Goal: Navigation & Orientation: Find specific page/section

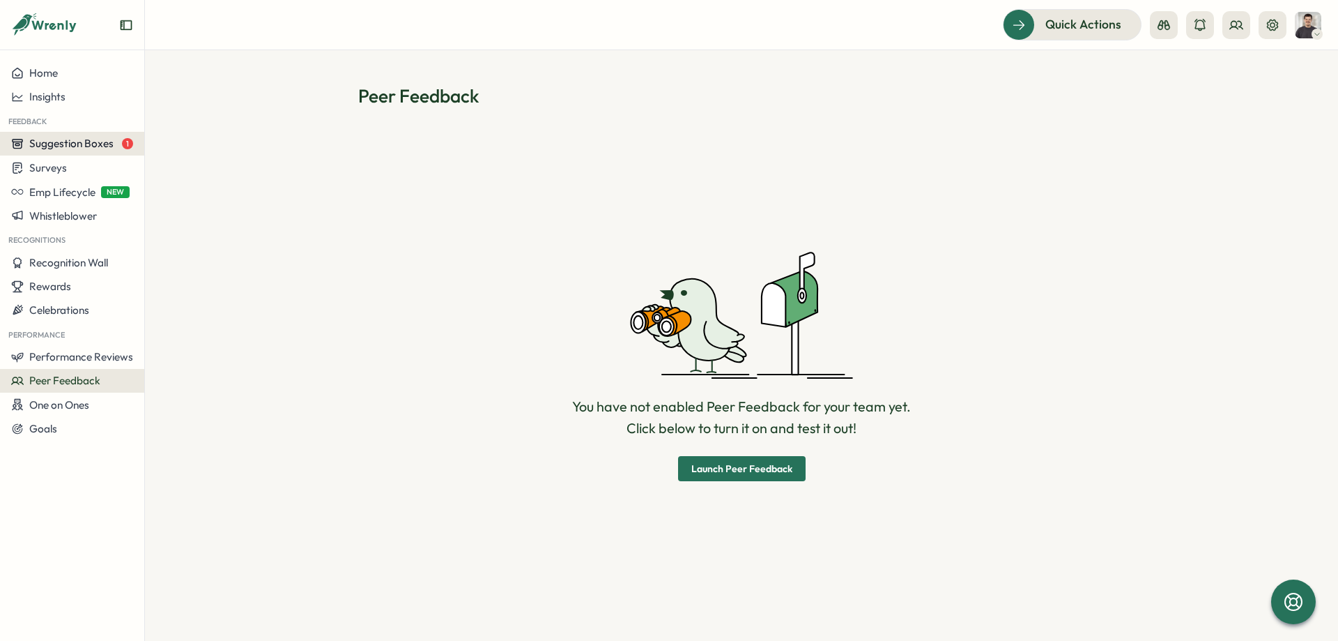
click at [94, 152] on div "Home Insights Feedback Suggestion Boxes 1 Surveys Emp Lifecycle NEW Whistleblow…" at bounding box center [72, 250] width 144 height 379
click at [94, 149] on span "Suggestion Boxes" at bounding box center [71, 143] width 84 height 13
click at [218, 130] on div "Feedback suggestion box 1" at bounding box center [215, 130] width 134 height 15
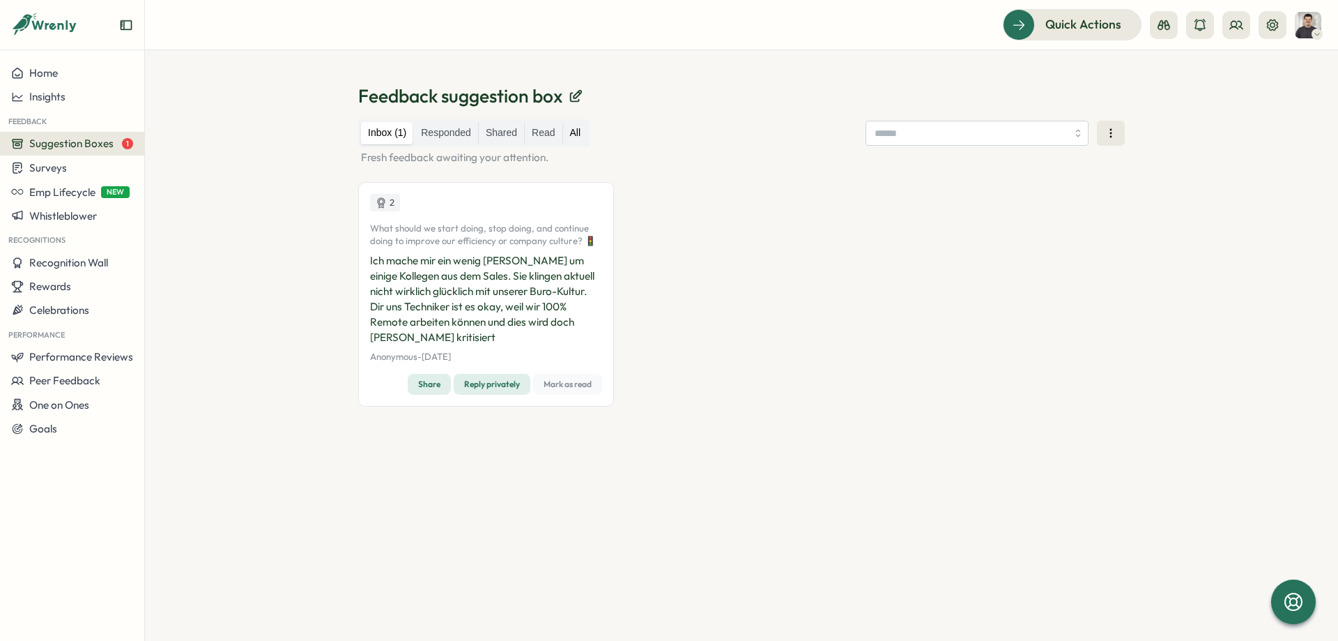
click at [569, 131] on label "All" at bounding box center [575, 133] width 25 height 22
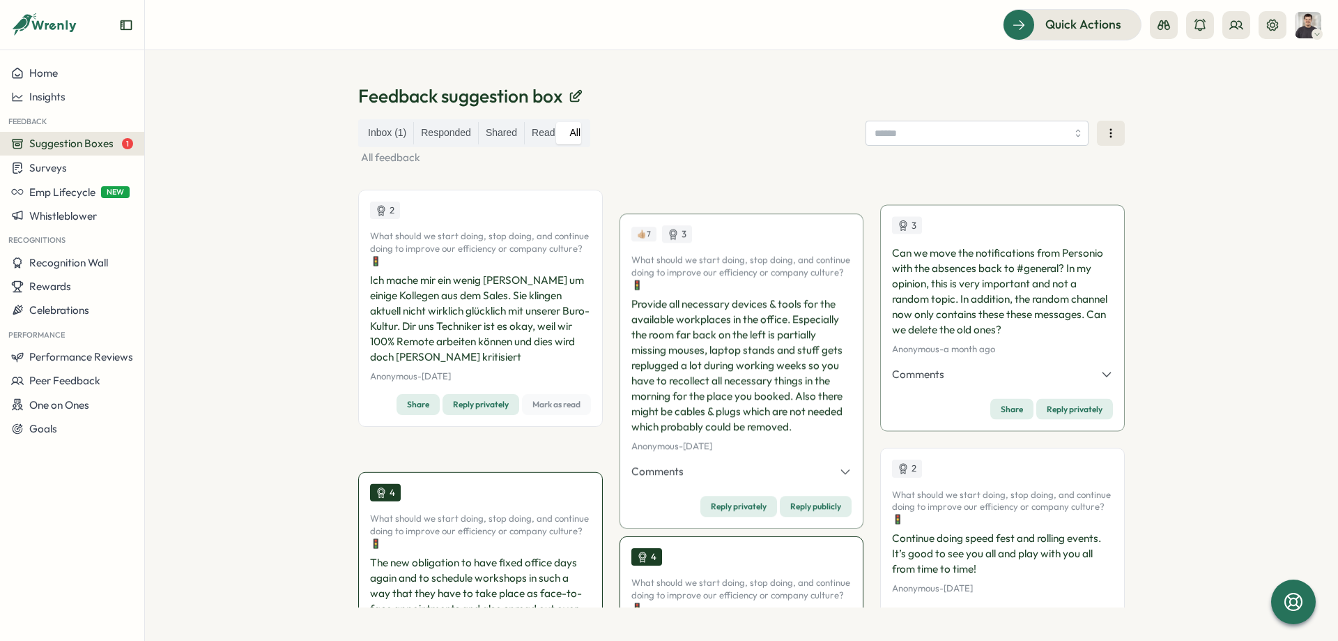
click at [496, 133] on label "Shared" at bounding box center [501, 133] width 45 height 22
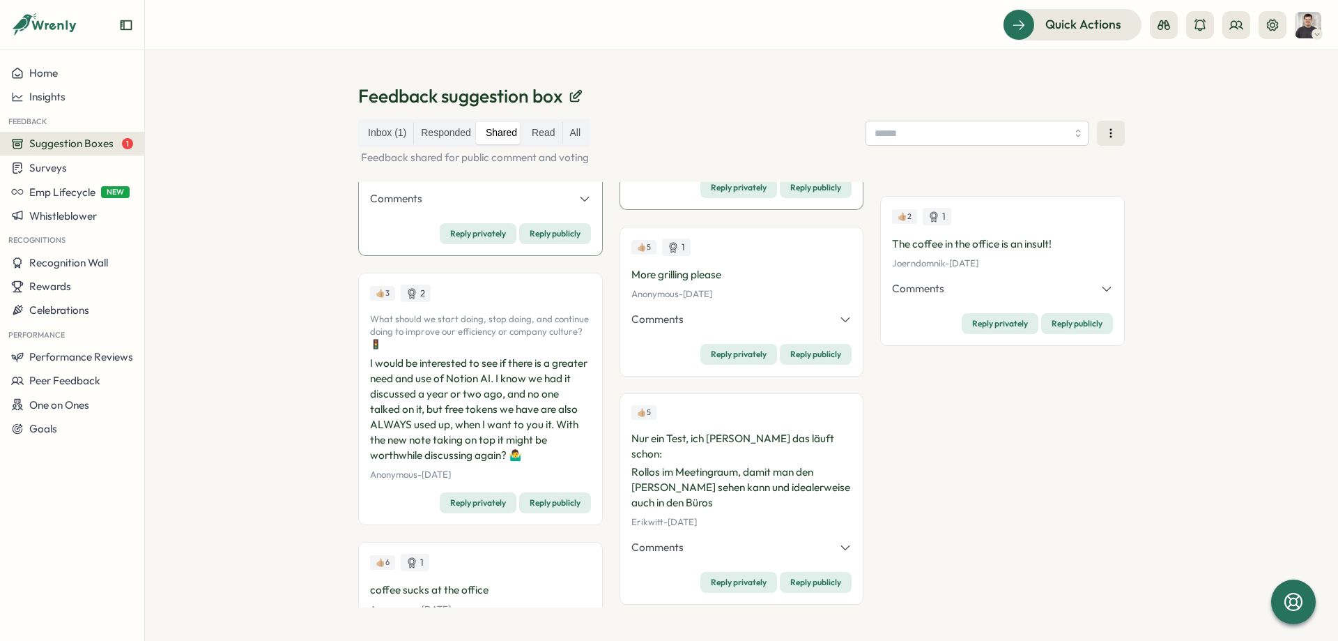
scroll to position [240, 0]
click at [724, 326] on button "Comments" at bounding box center [741, 319] width 221 height 15
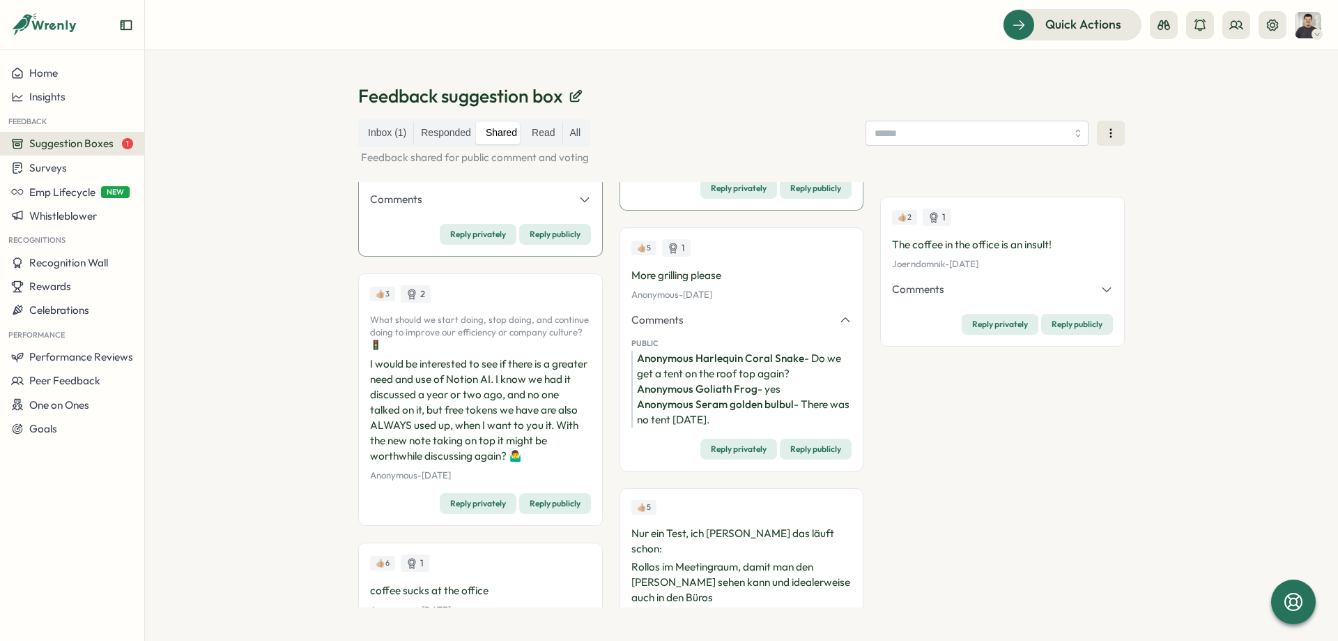
click at [724, 326] on button "Comments" at bounding box center [741, 319] width 221 height 15
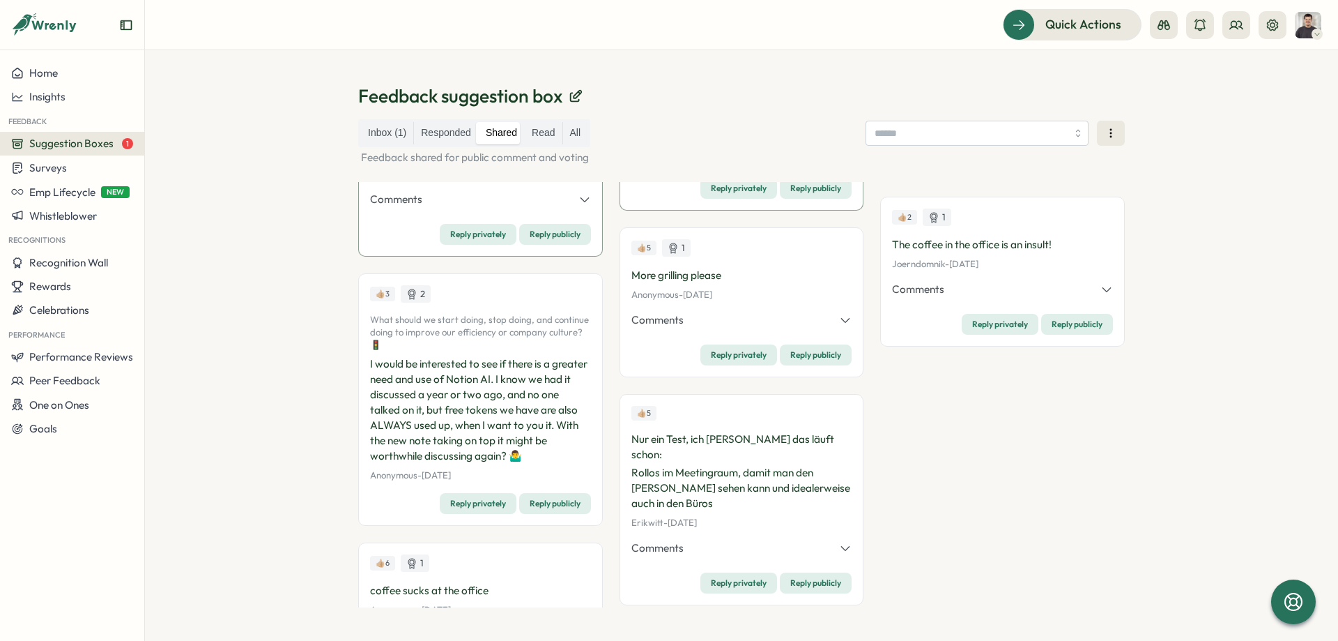
click at [723, 326] on button "Comments" at bounding box center [741, 319] width 221 height 15
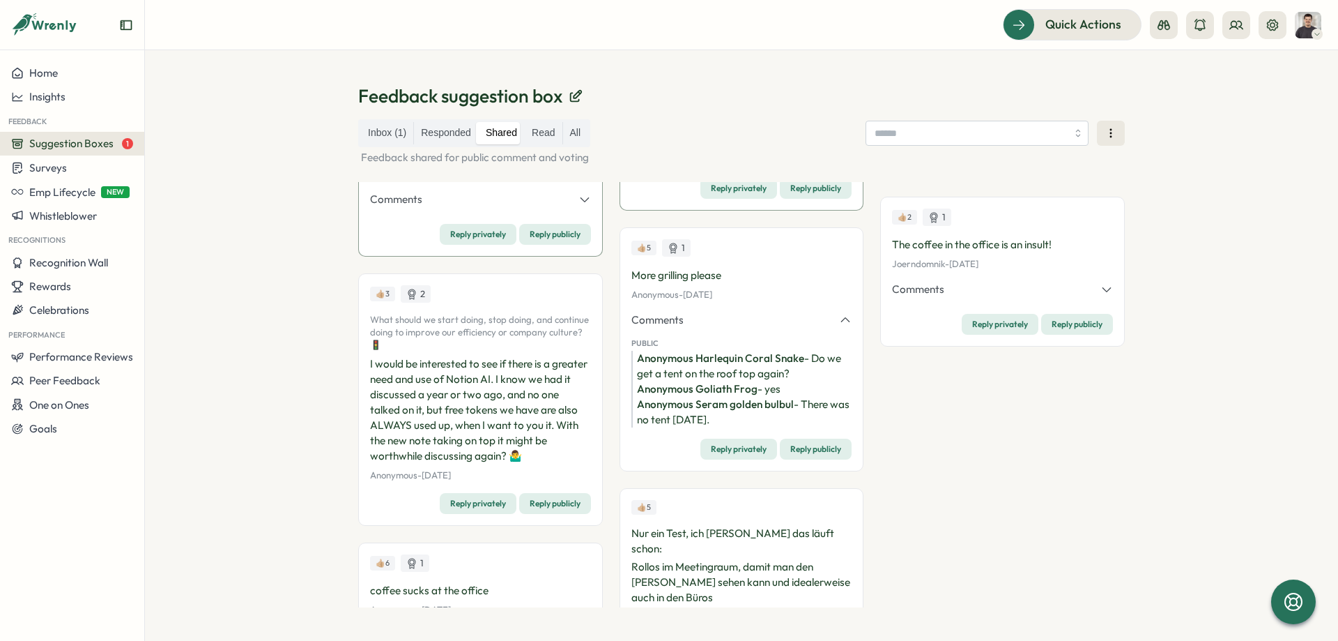
click at [723, 326] on button "Comments" at bounding box center [741, 319] width 221 height 15
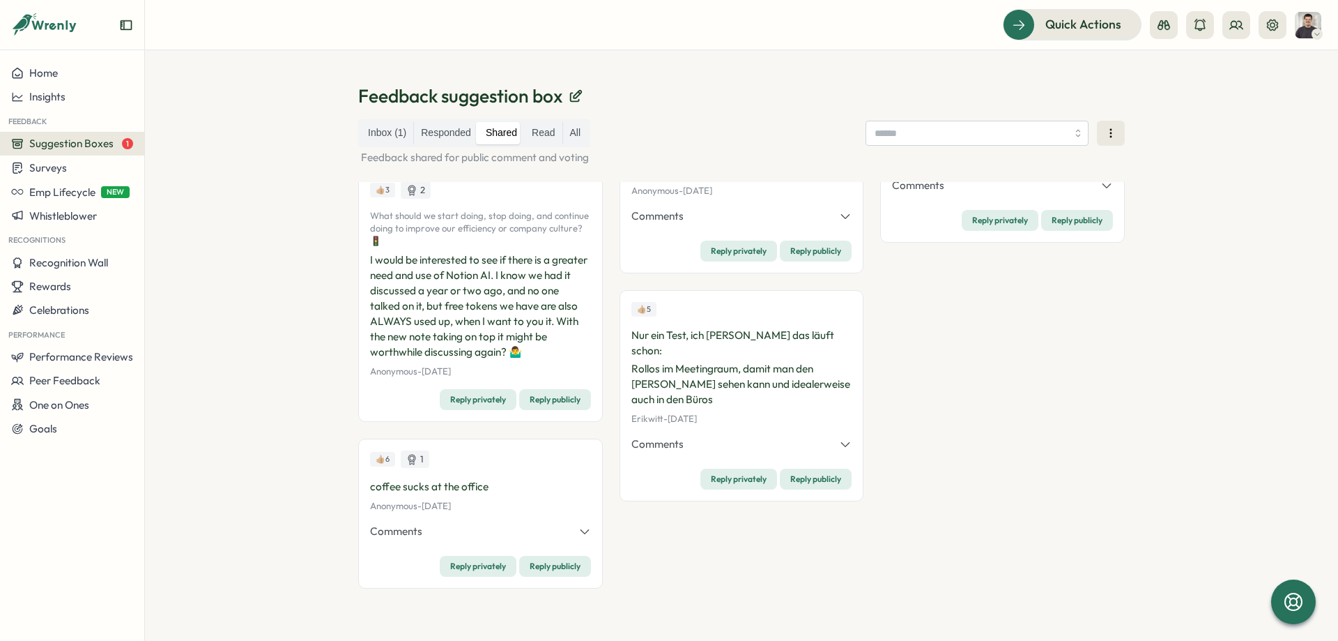
scroll to position [345, 0]
click at [536, 541] on div "Comments Private [PERSON_NAME].head - lies! Read and acknowledged Public Anonym…" at bounding box center [480, 533] width 221 height 21
click at [538, 535] on button "Comments" at bounding box center [480, 530] width 221 height 15
click at [320, 528] on div "Feedback suggestion box Inbox (1) Responded Shared Read All Feedback shared for…" at bounding box center [741, 345] width 1193 height 590
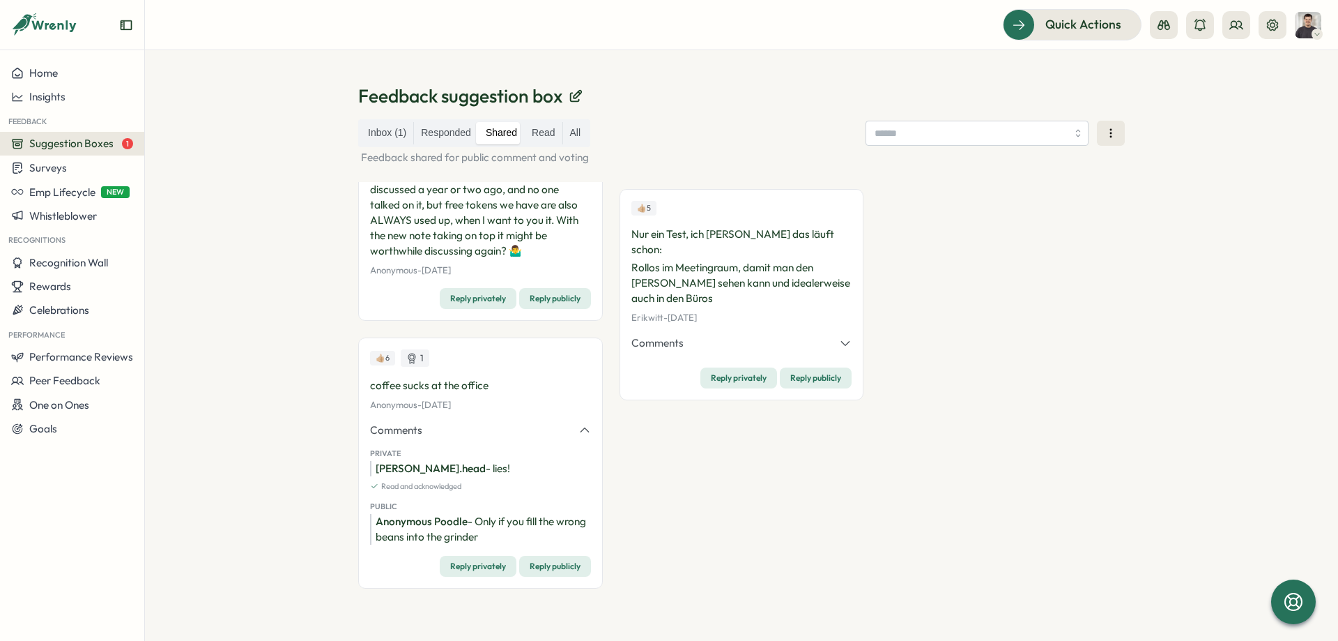
scroll to position [446, 0]
click at [577, 429] on button "Comments" at bounding box center [480, 429] width 221 height 15
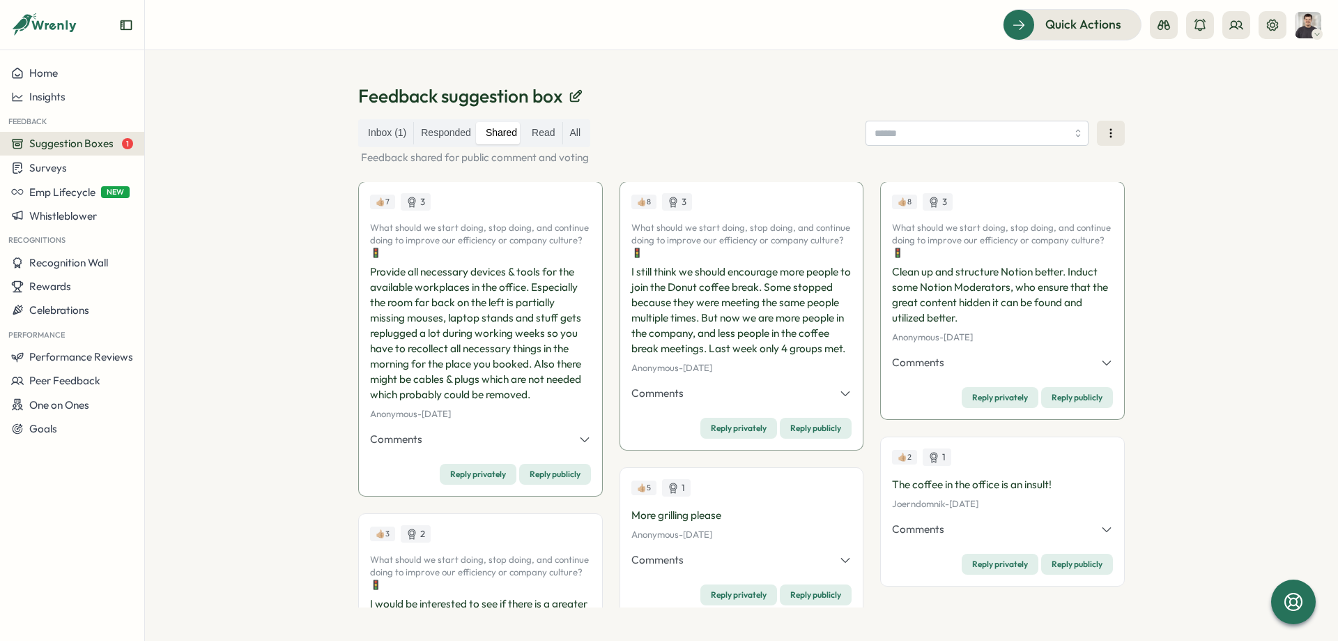
scroll to position [0, 0]
drag, startPoint x: 46, startPoint y: 169, endPoint x: 128, endPoint y: 164, distance: 81.7
click at [46, 168] on span "Surveys" at bounding box center [48, 167] width 38 height 13
click at [168, 146] on div "Insights" at bounding box center [200, 141] width 104 height 15
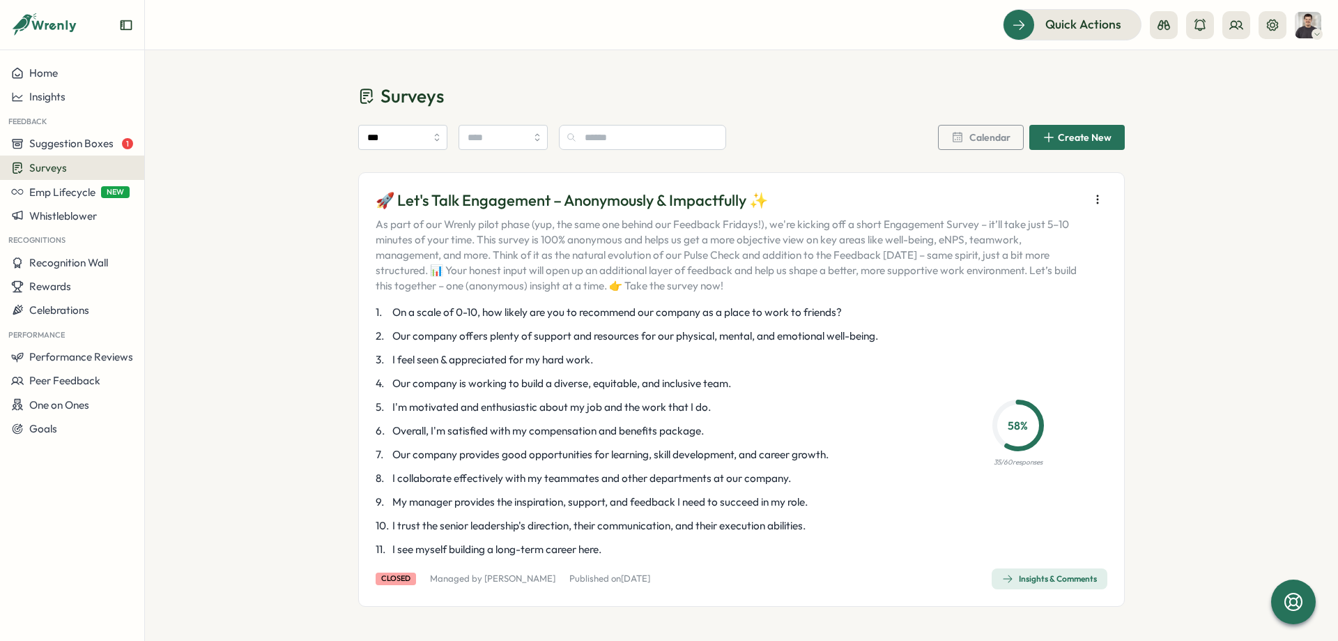
click at [1018, 571] on span "Insights & Comments" at bounding box center [1049, 579] width 95 height 20
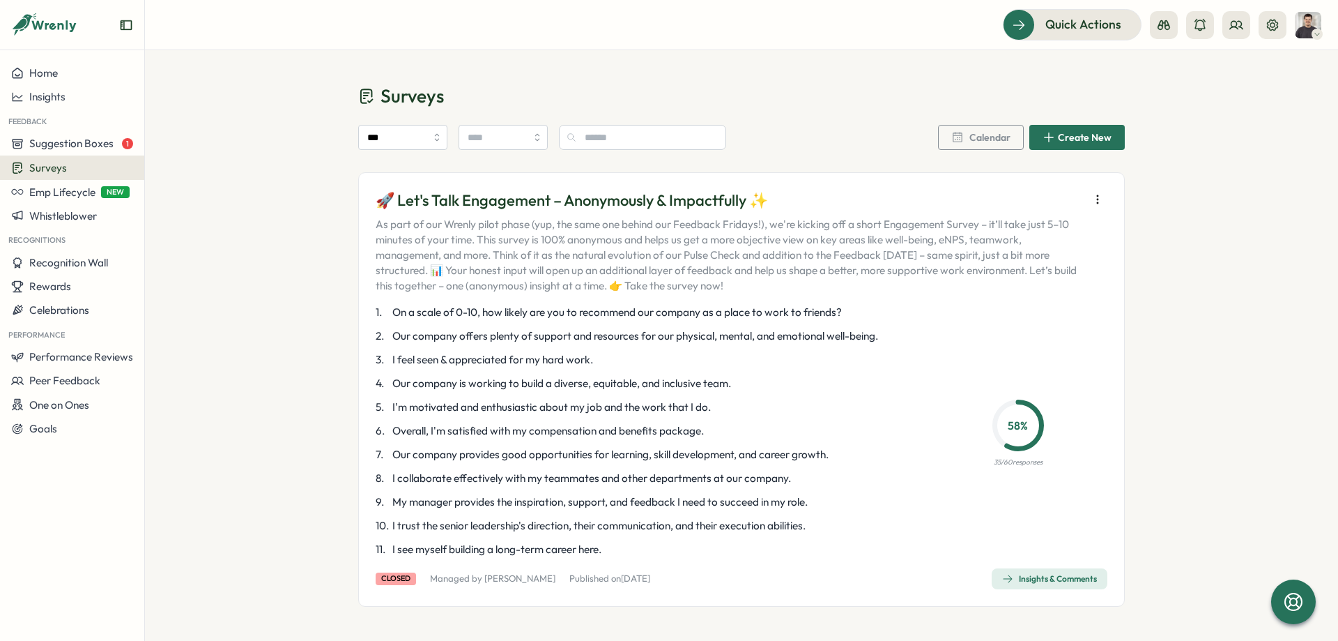
click at [1057, 581] on div "Insights & Comments" at bounding box center [1049, 578] width 95 height 11
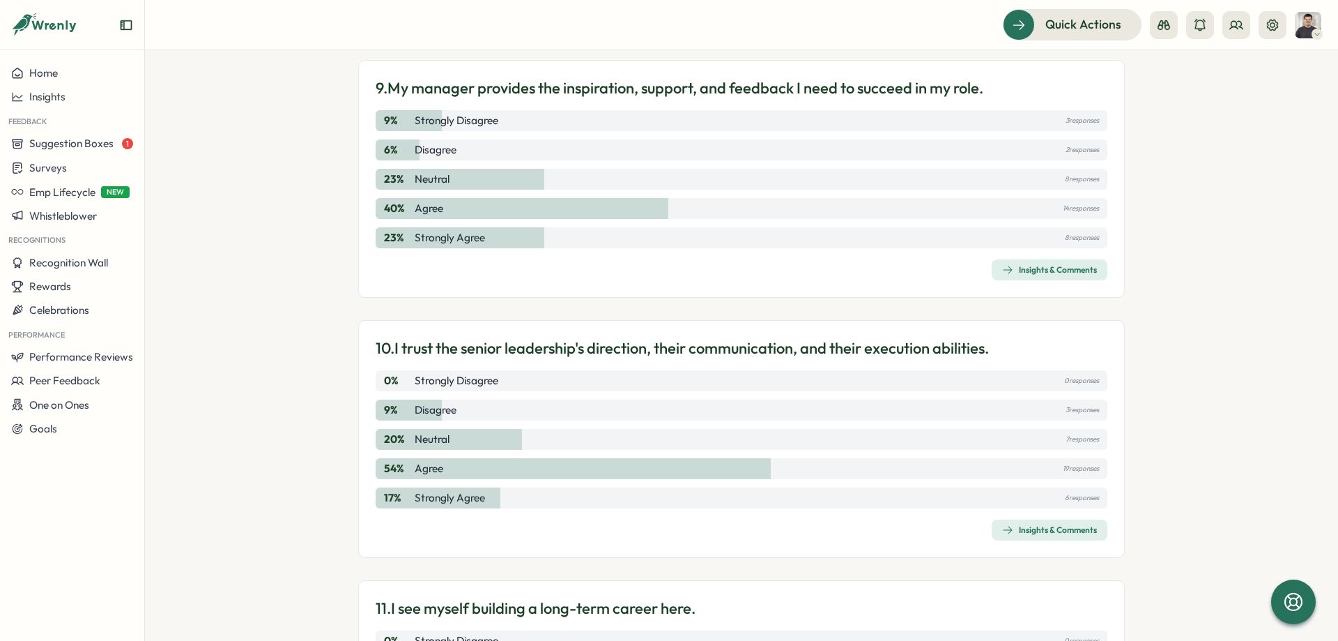
scroll to position [2607, 0]
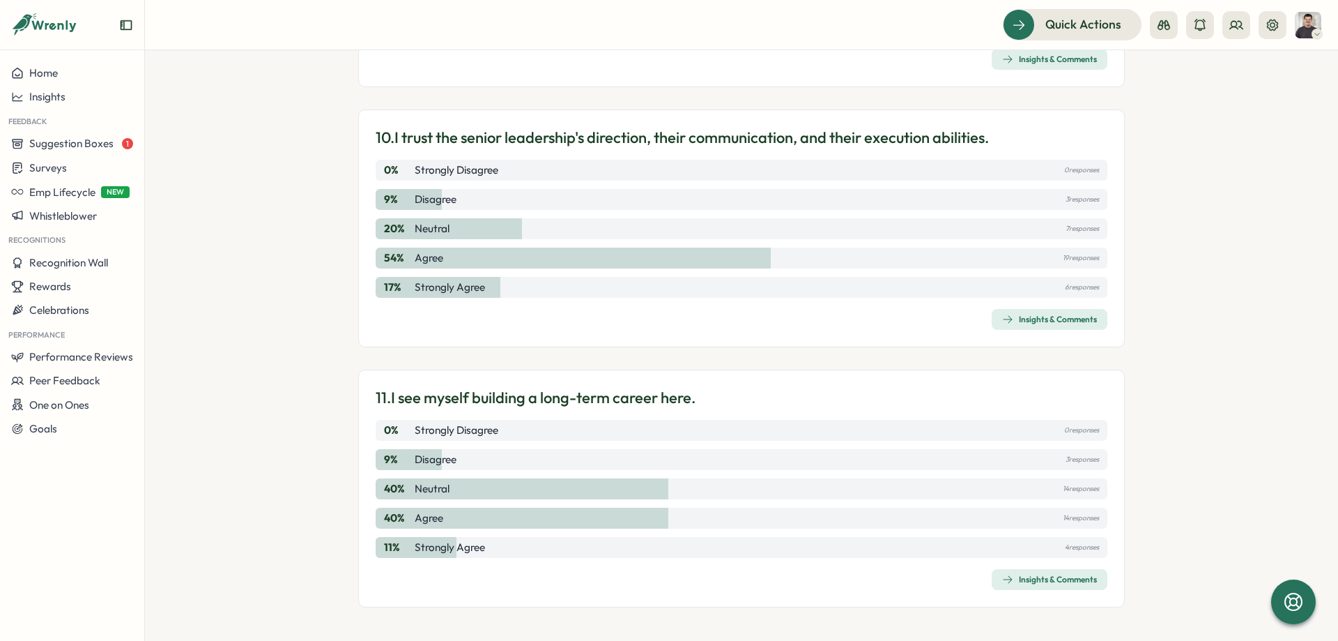
drag, startPoint x: 1172, startPoint y: 413, endPoint x: 1202, endPoint y: 585, distance: 175.4
click at [1060, 317] on div "Insights & Comments" at bounding box center [1049, 319] width 95 height 11
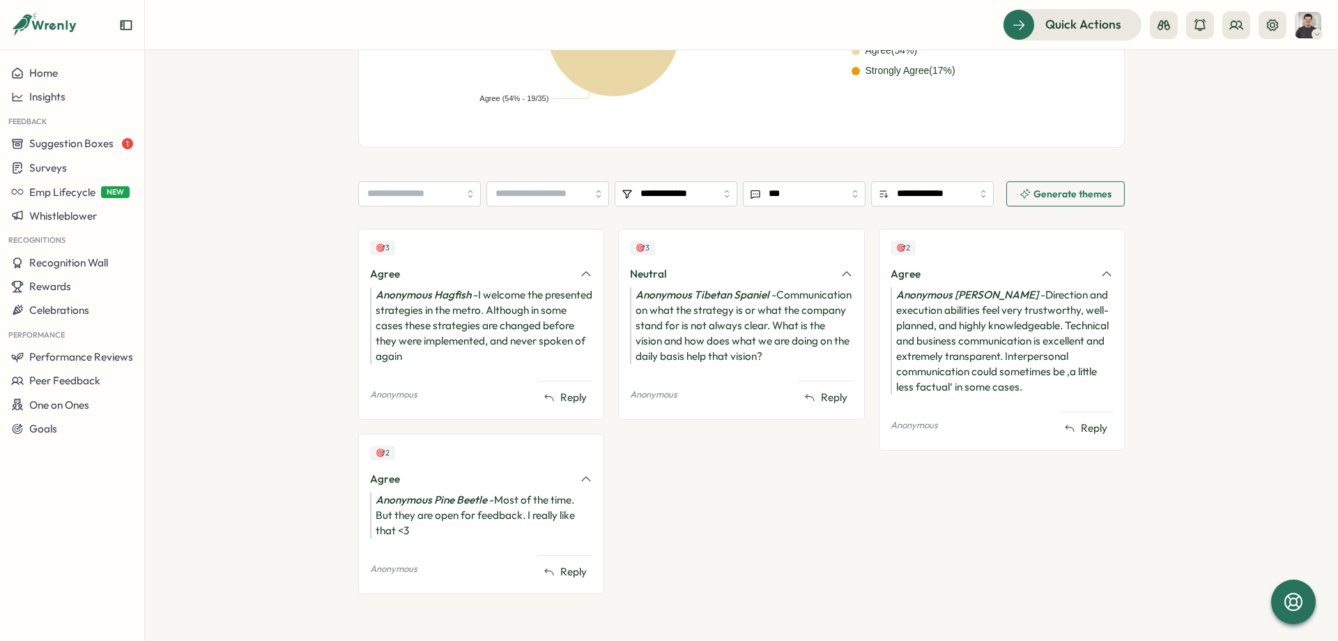
scroll to position [452, 0]
click at [1189, 338] on section "**********" at bounding box center [741, 345] width 1193 height 590
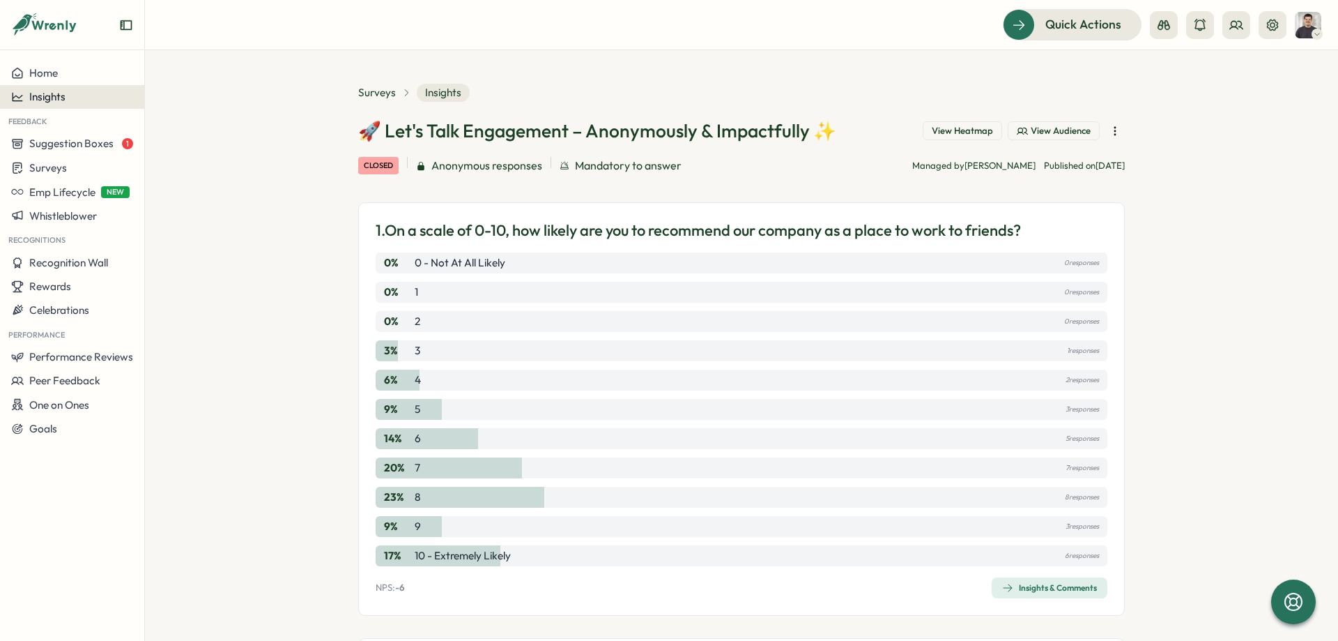
click at [253, 118] on section "Surveys Insights 🚀 Let's Talk Engagement – Anonymously & Impactfully ✨ View Hea…" at bounding box center [741, 345] width 1193 height 590
click at [46, 100] on span "Insights" at bounding box center [47, 96] width 36 height 13
click at [194, 61] on div "Culture score" at bounding box center [197, 56] width 99 height 15
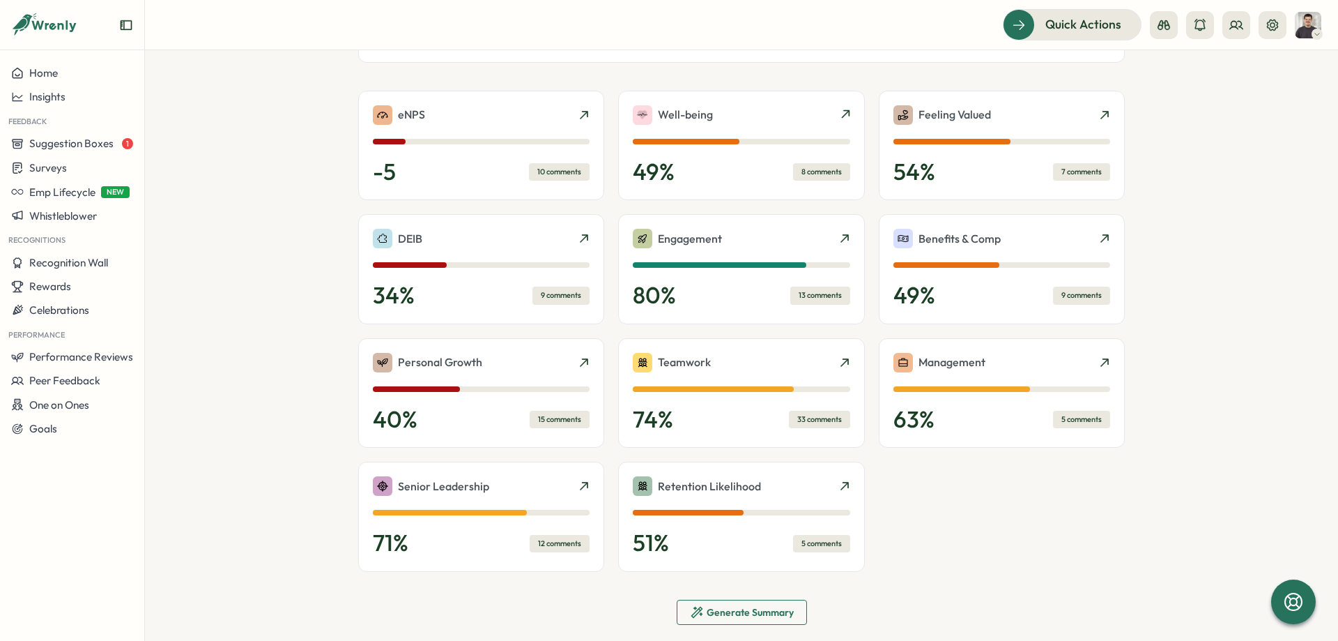
scroll to position [314, 0]
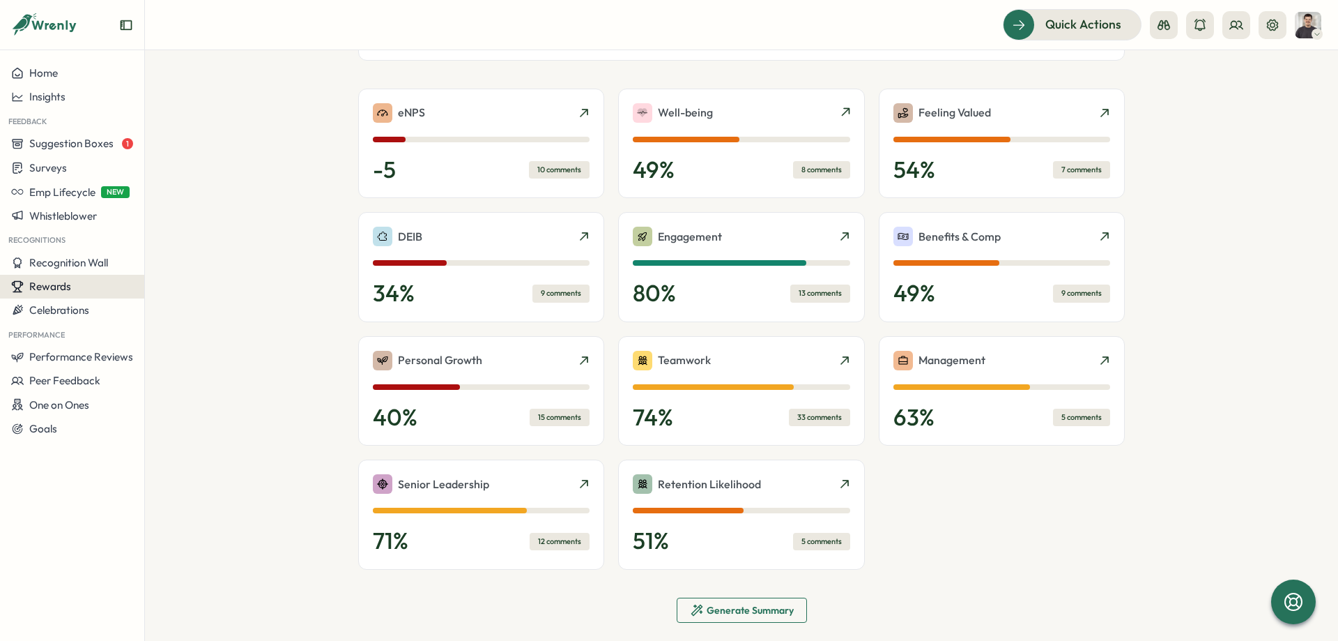
click at [98, 283] on div "Rewards" at bounding box center [72, 286] width 122 height 13
click at [165, 259] on div "Manage Rewards" at bounding box center [200, 259] width 104 height 15
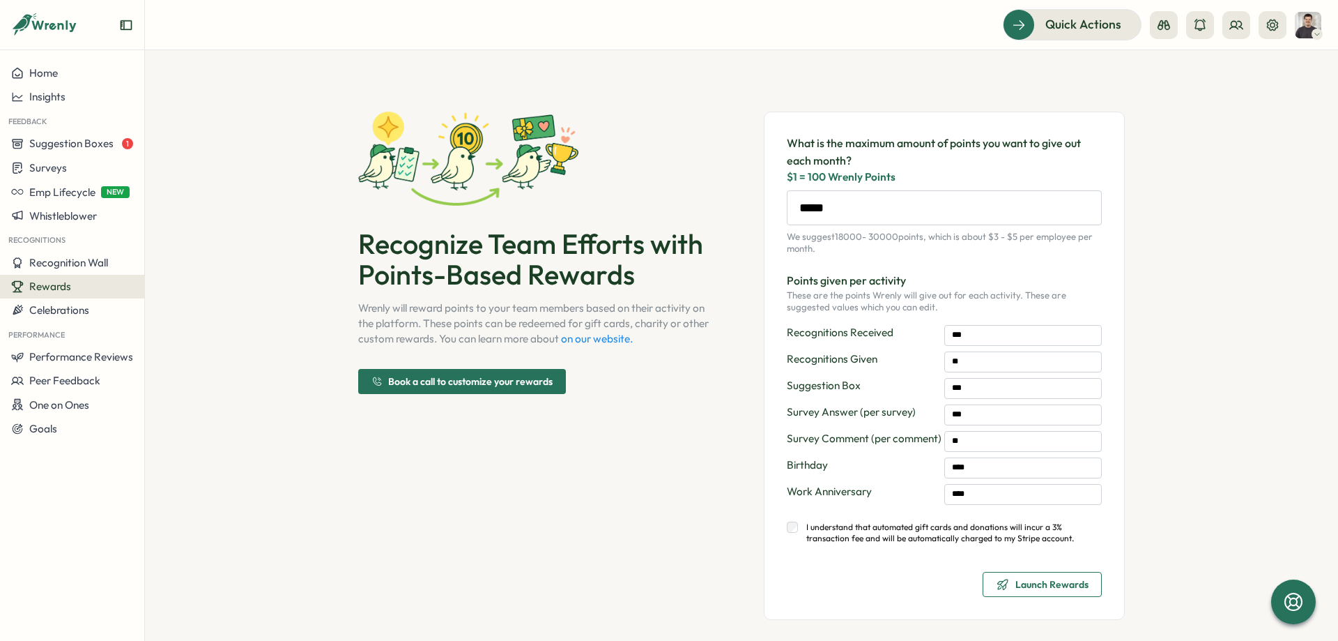
click at [260, 206] on section "Recognize Team Efforts with Points-Based Rewards Wrenly will reward points to y…" at bounding box center [741, 345] width 1193 height 590
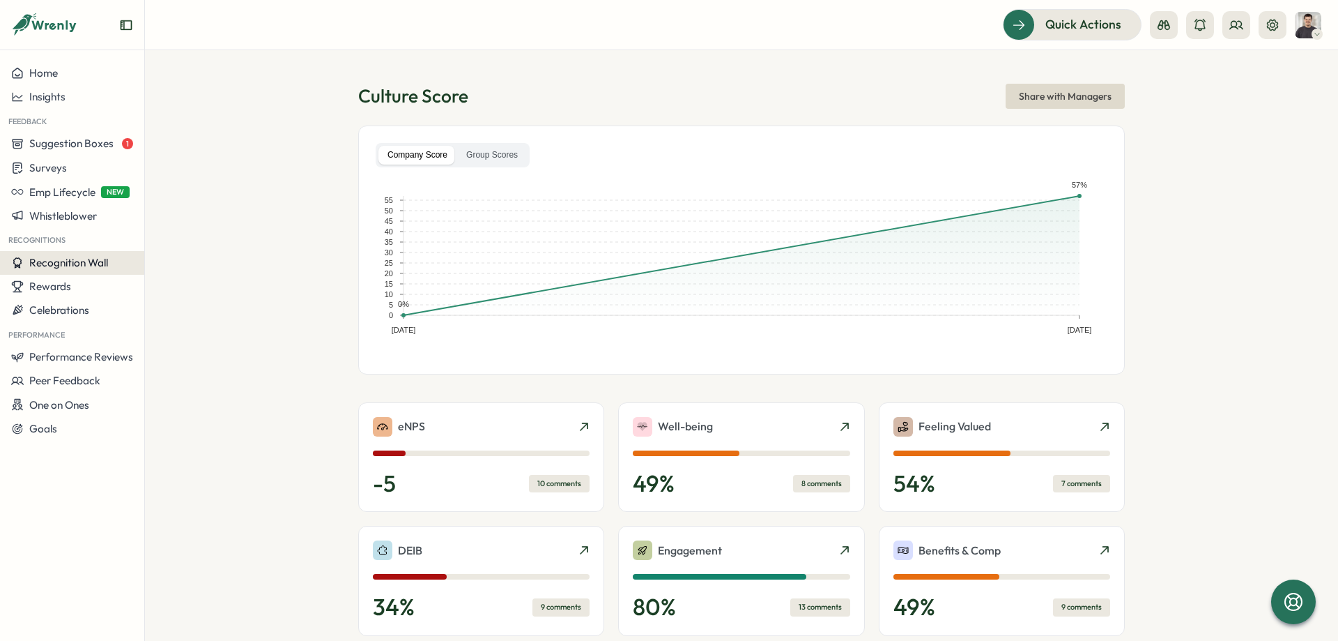
click at [113, 257] on div "Recognition Wall" at bounding box center [72, 263] width 122 height 13
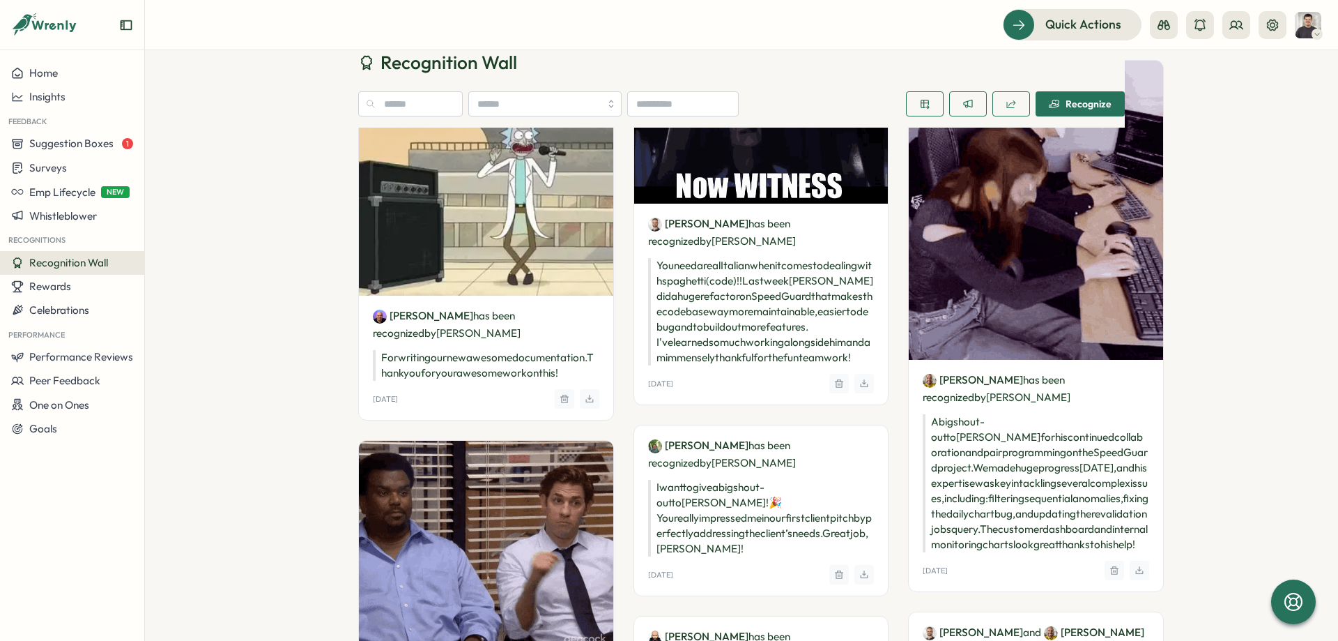
scroll to position [105, 0]
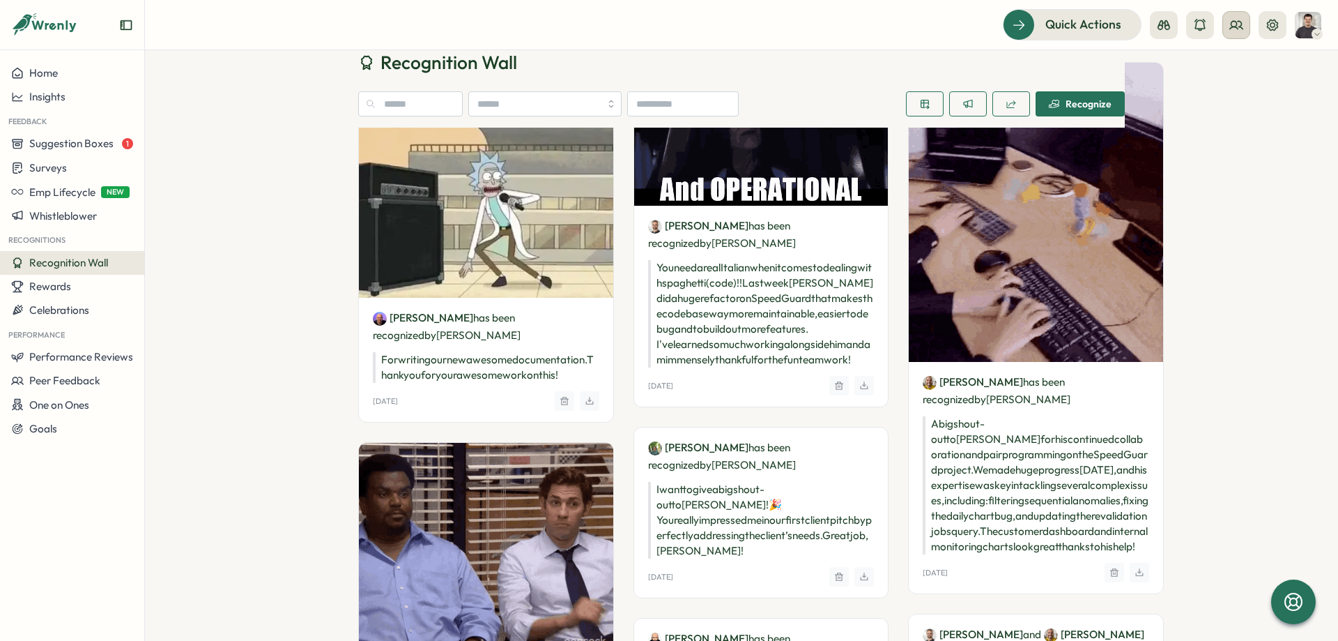
click at [1234, 24] on icon at bounding box center [1237, 25] width 14 height 14
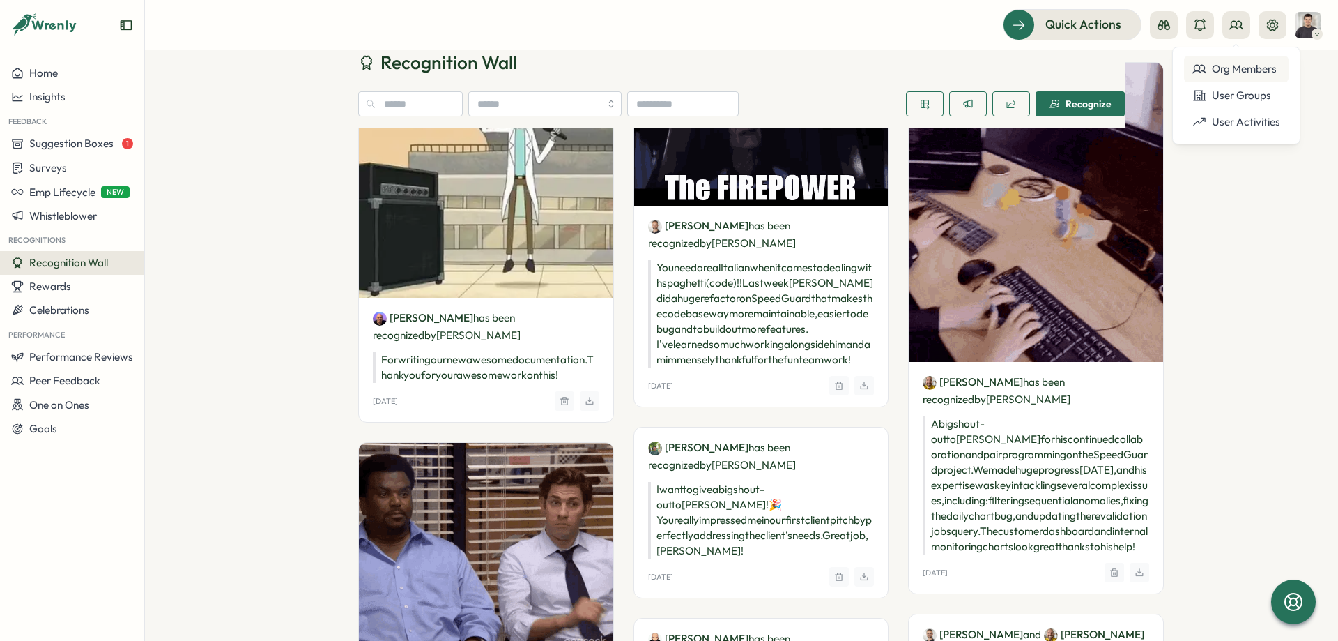
click at [1220, 59] on div "Org Members" at bounding box center [1236, 69] width 105 height 26
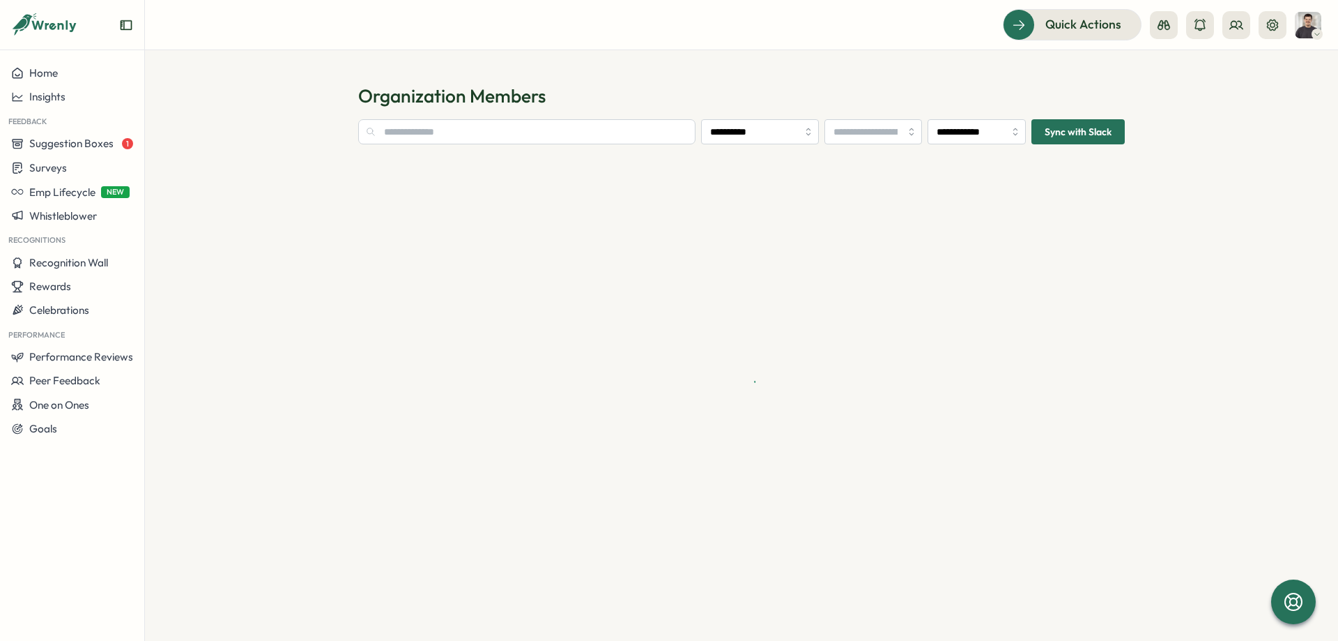
type input "**********"
click at [1008, 123] on input "**********" at bounding box center [977, 131] width 98 height 25
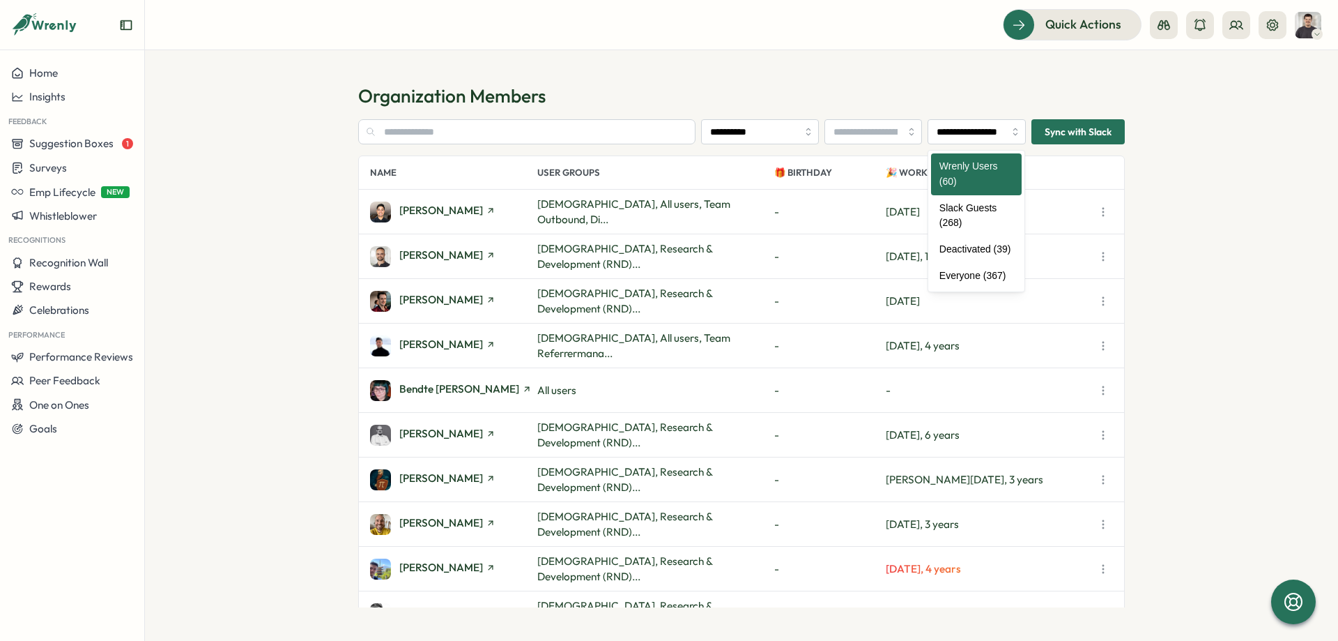
click at [983, 71] on section "**********" at bounding box center [741, 345] width 1193 height 590
